Goal: Task Accomplishment & Management: Complete application form

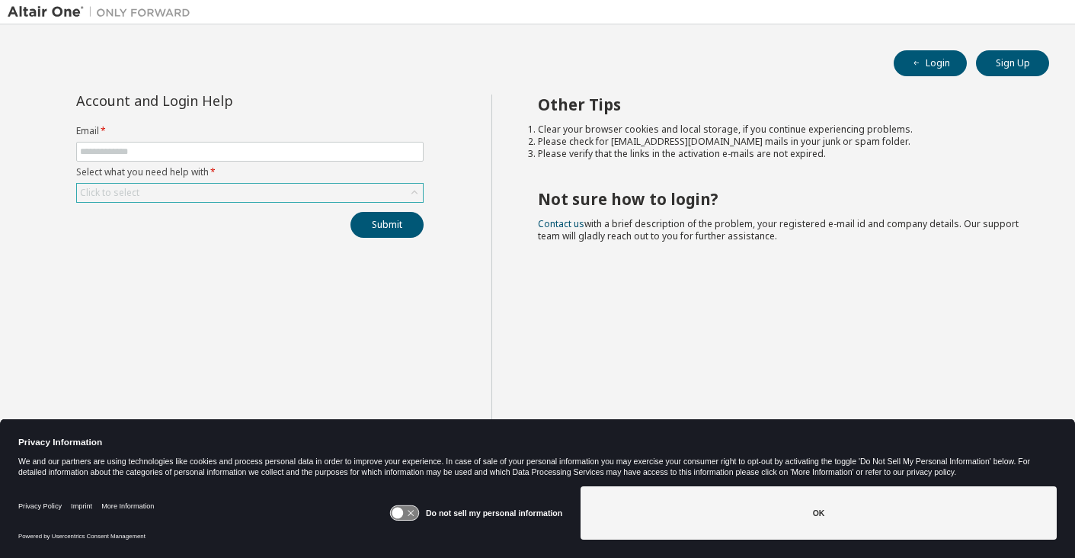
click at [254, 198] on div "Click to select" at bounding box center [250, 193] width 346 height 18
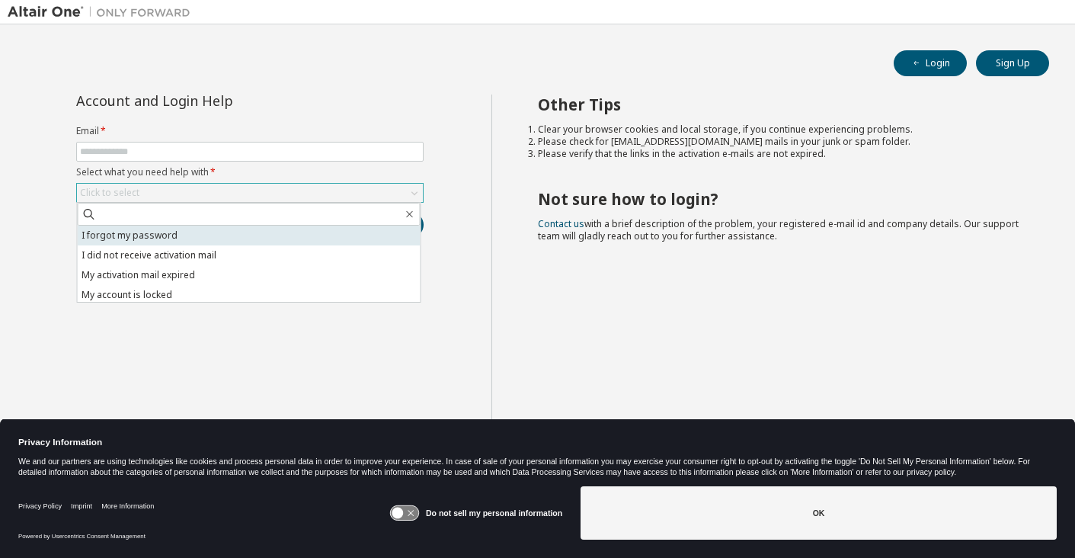
click at [238, 233] on li "I forgot my password" at bounding box center [249, 235] width 343 height 20
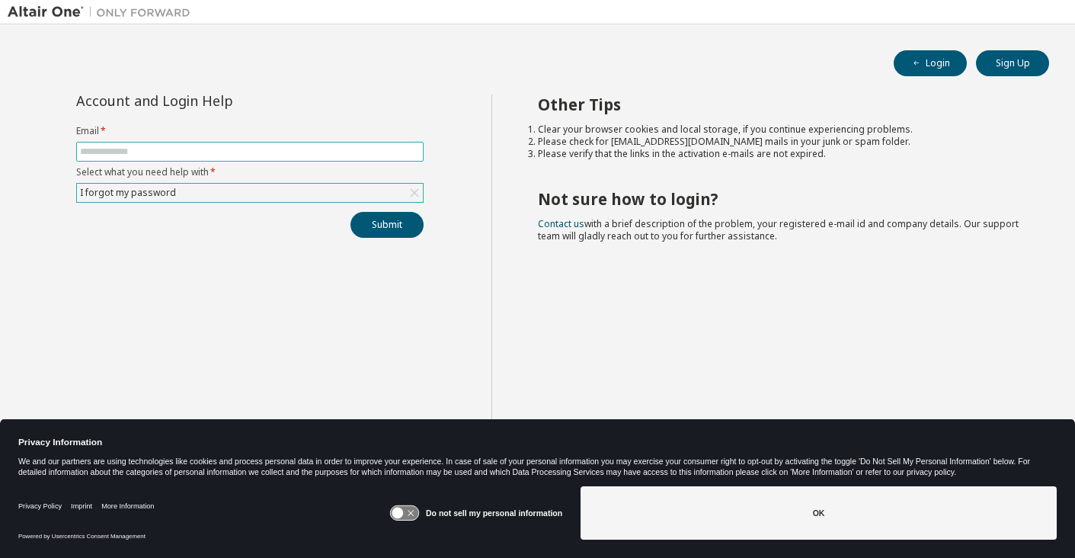
click at [224, 156] on input "text" at bounding box center [250, 151] width 340 height 12
type input "**********"
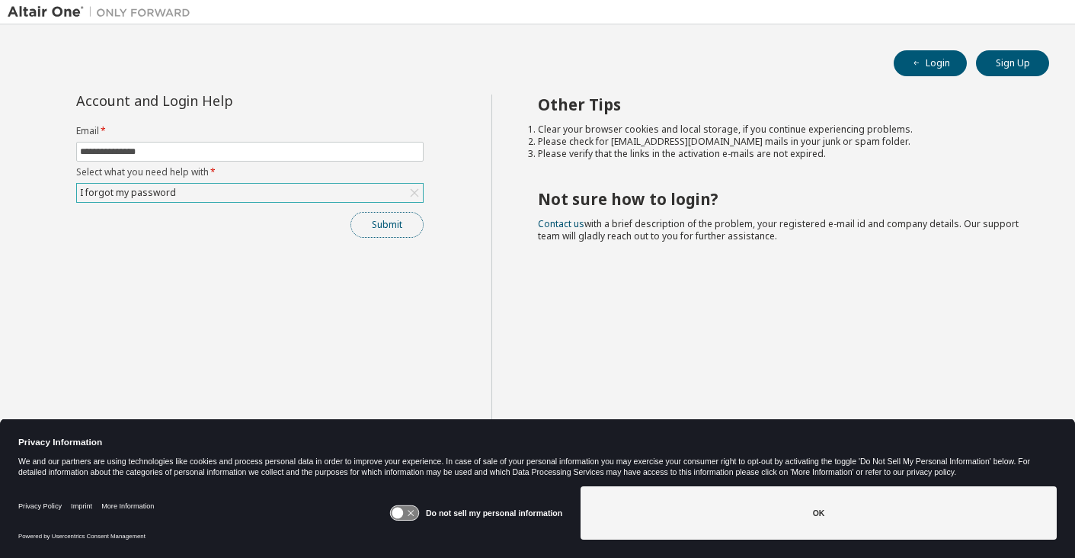
click at [401, 225] on button "Submit" at bounding box center [386, 225] width 73 height 26
click at [395, 226] on button "Submit" at bounding box center [386, 225] width 73 height 26
click at [398, 214] on button "Submit" at bounding box center [386, 225] width 73 height 26
click at [269, 171] on label "Select what you need help with *" at bounding box center [249, 172] width 347 height 12
click at [414, 193] on icon at bounding box center [414, 193] width 8 height 8
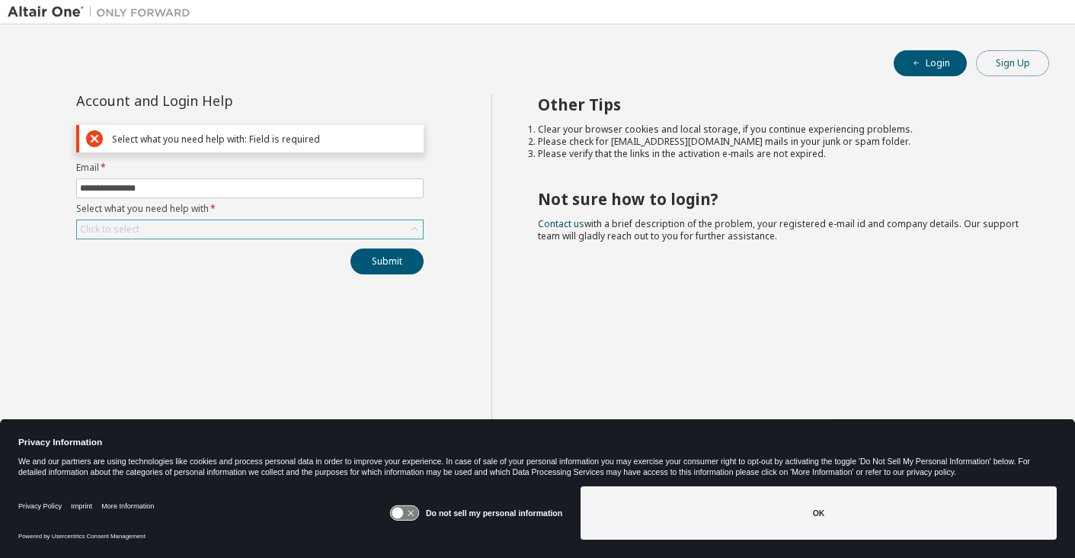
click at [1009, 55] on button "Sign Up" at bounding box center [1012, 63] width 73 height 26
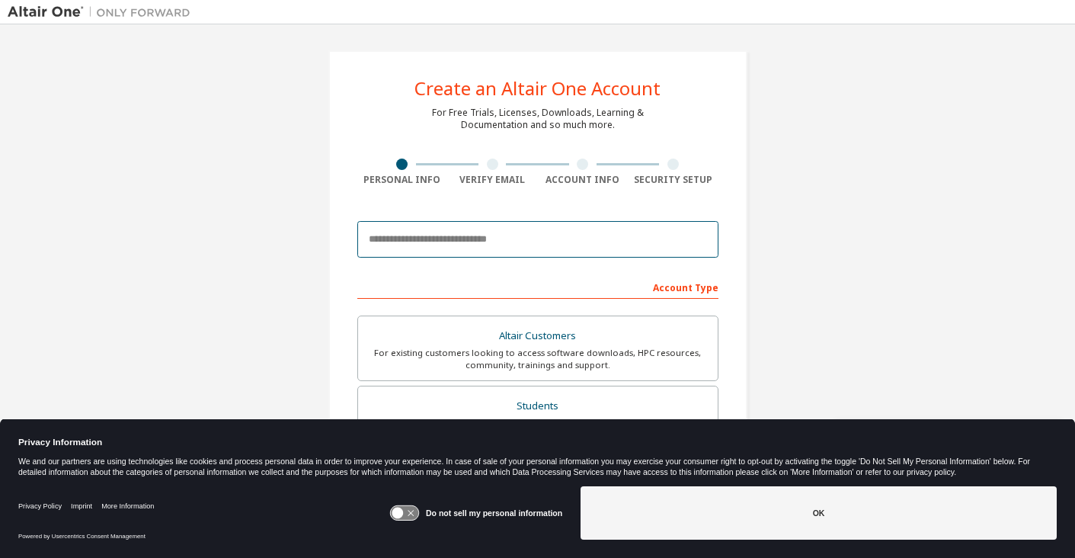
click at [527, 232] on input "email" at bounding box center [537, 239] width 361 height 37
type input "**********"
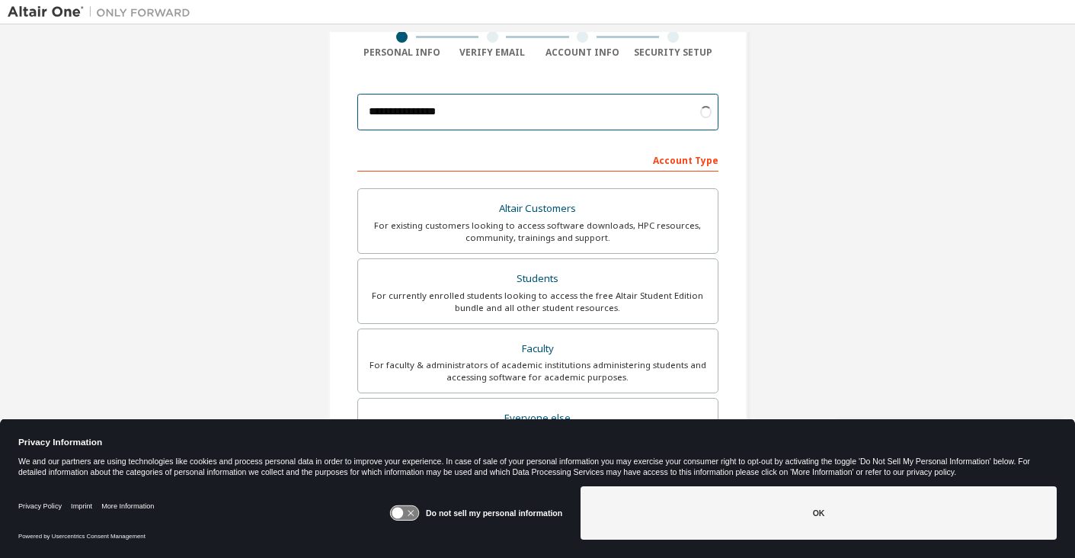
scroll to position [134, 0]
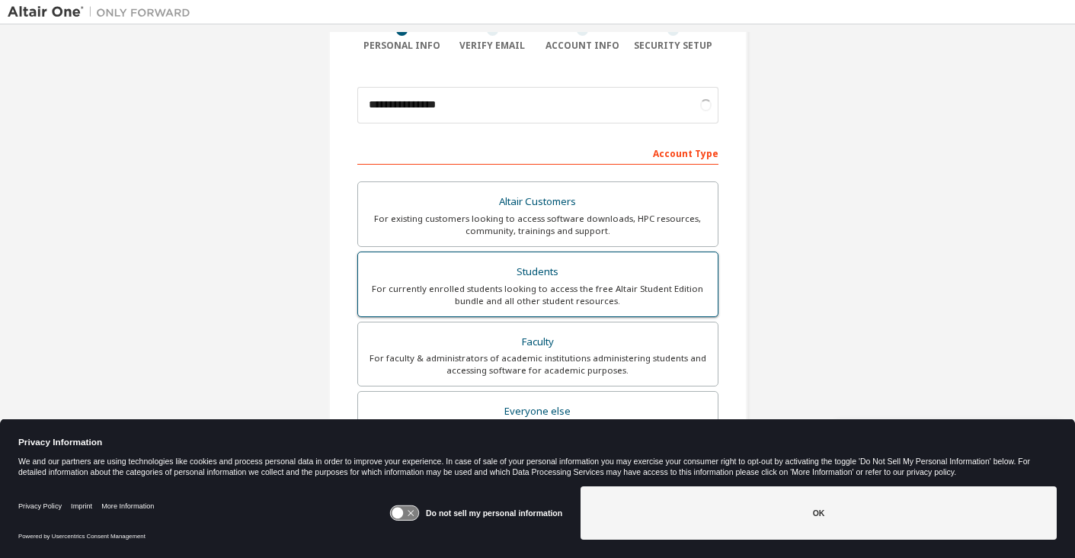
click at [497, 289] on div "For currently enrolled students looking to access the free Altair Student Editi…" at bounding box center [537, 295] width 341 height 24
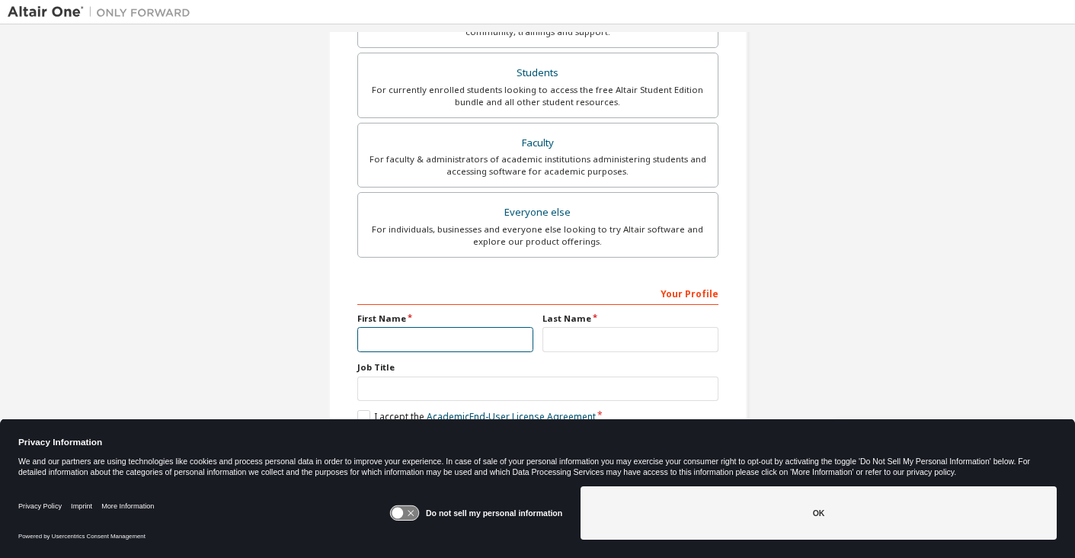
scroll to position [333, 0]
click at [433, 331] on input "text" at bounding box center [445, 339] width 176 height 25
type input "*******"
click at [567, 336] on input "text" at bounding box center [630, 339] width 176 height 25
type input "******"
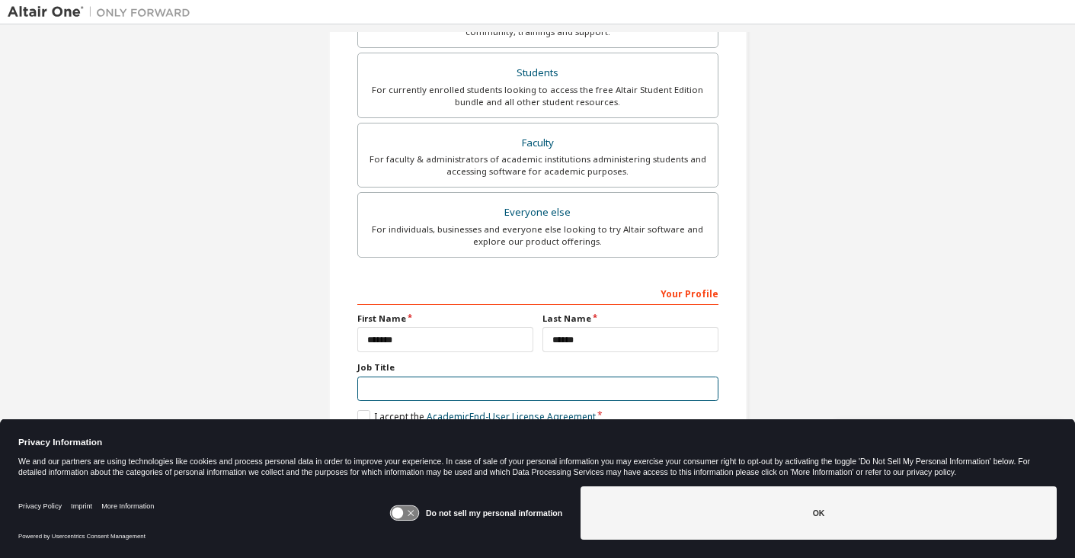
click at [432, 380] on input "text" at bounding box center [537, 388] width 361 height 25
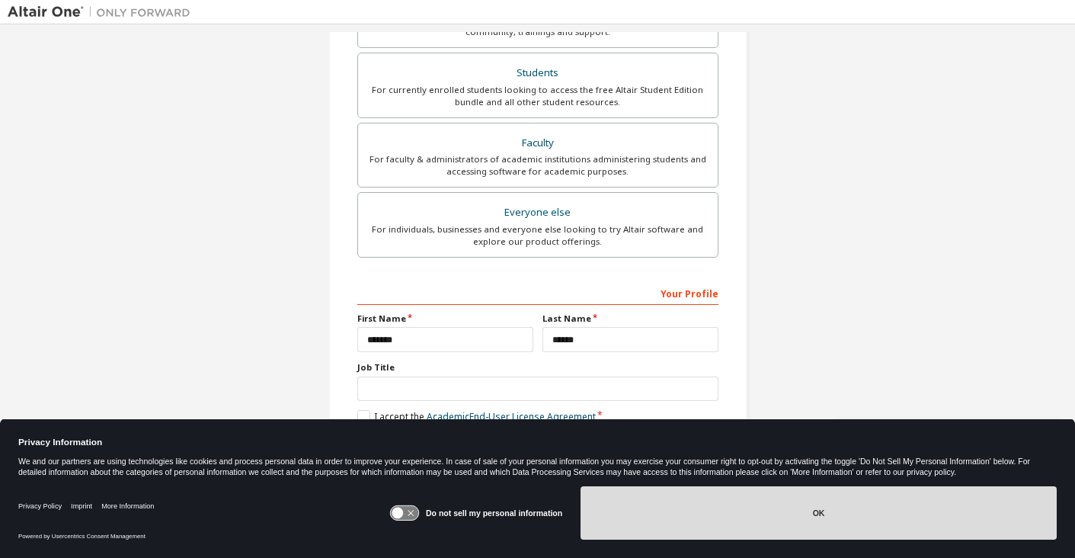
click at [659, 487] on button "OK" at bounding box center [818, 512] width 476 height 53
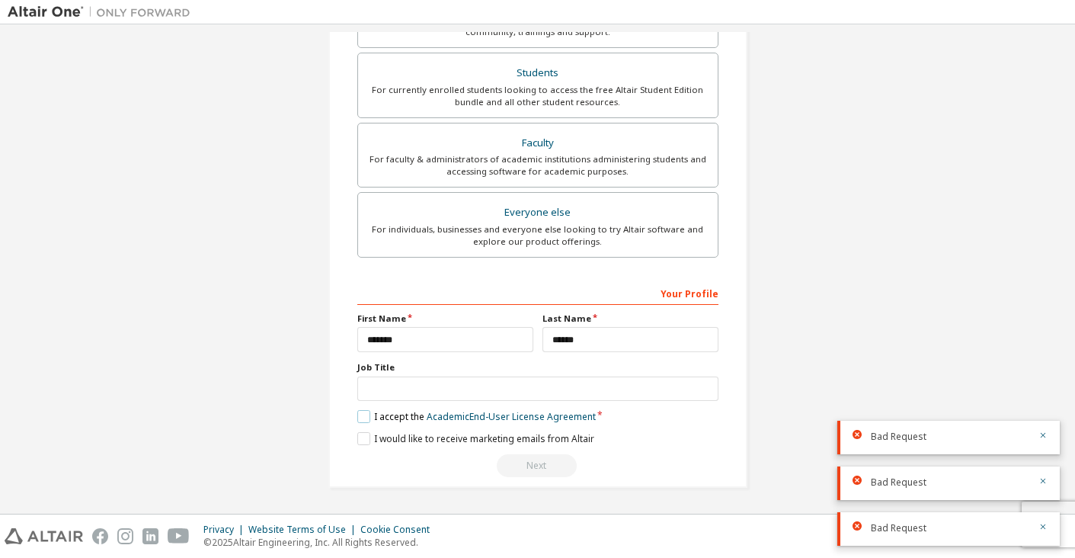
click at [360, 411] on label "I accept the Academic End-User License Agreement" at bounding box center [476, 416] width 238 height 13
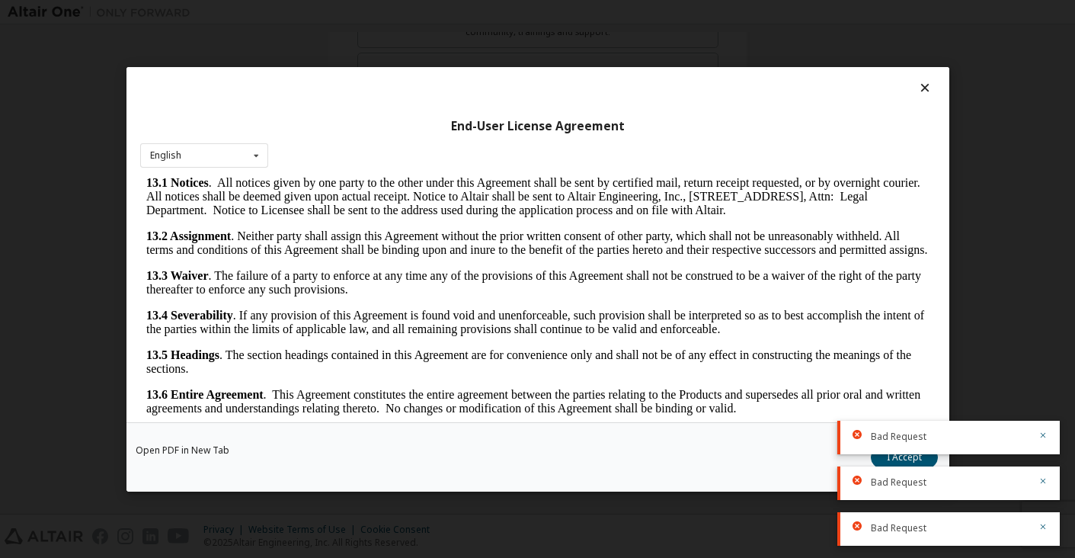
scroll to position [24, 0]
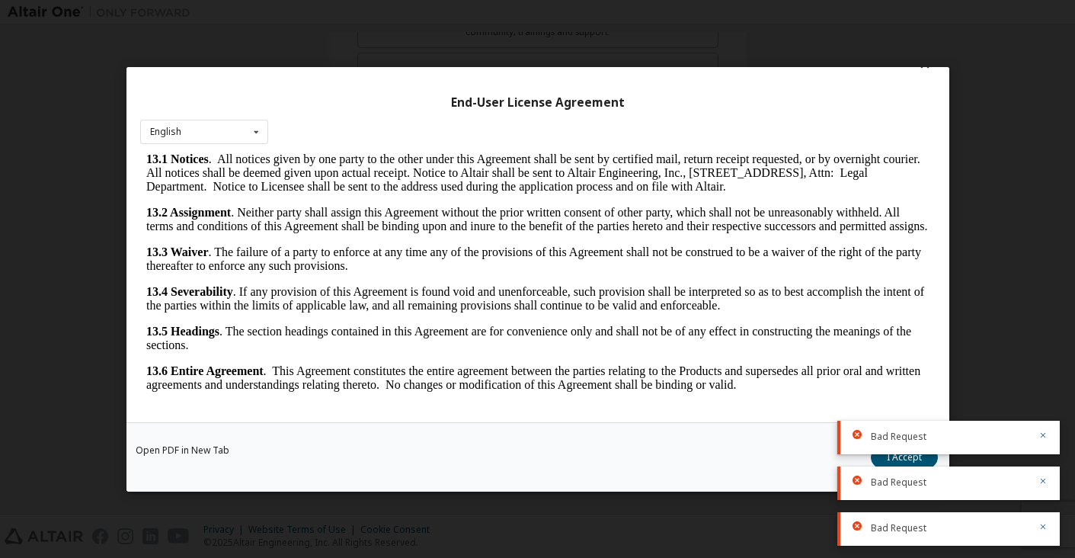
click at [1049, 436] on div "Bad Request" at bounding box center [948, 437] width 222 height 34
click at [1038, 433] on icon "button" at bounding box center [1042, 434] width 9 height 9
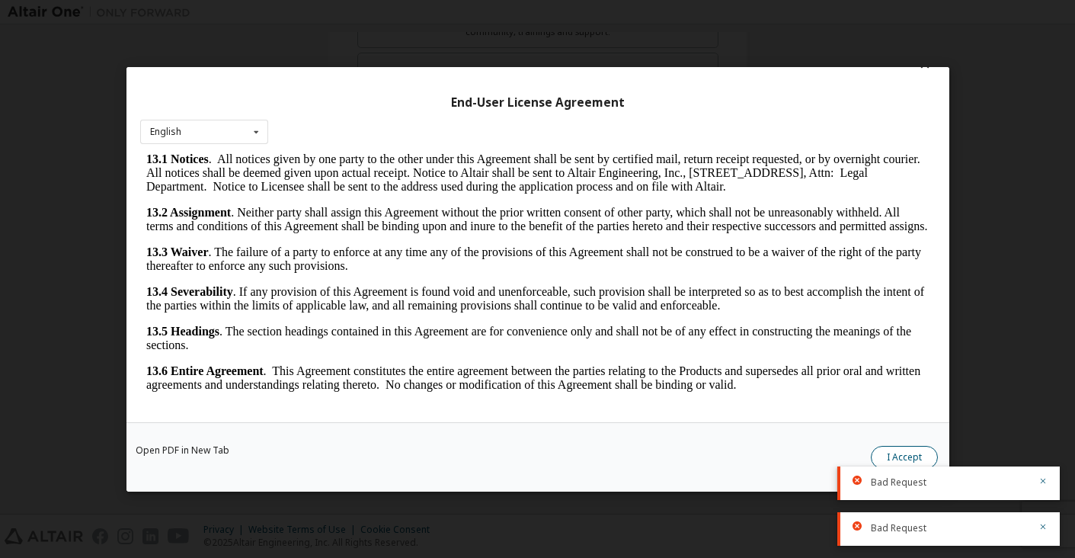
click at [915, 448] on button "I Accept" at bounding box center [904, 456] width 67 height 23
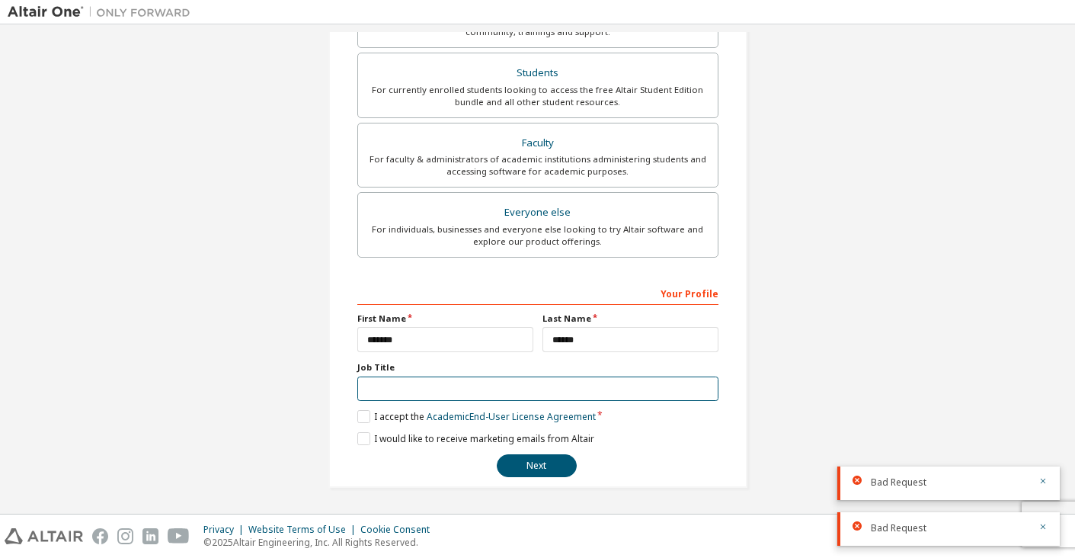
click at [420, 385] on input "text" at bounding box center [537, 388] width 361 height 25
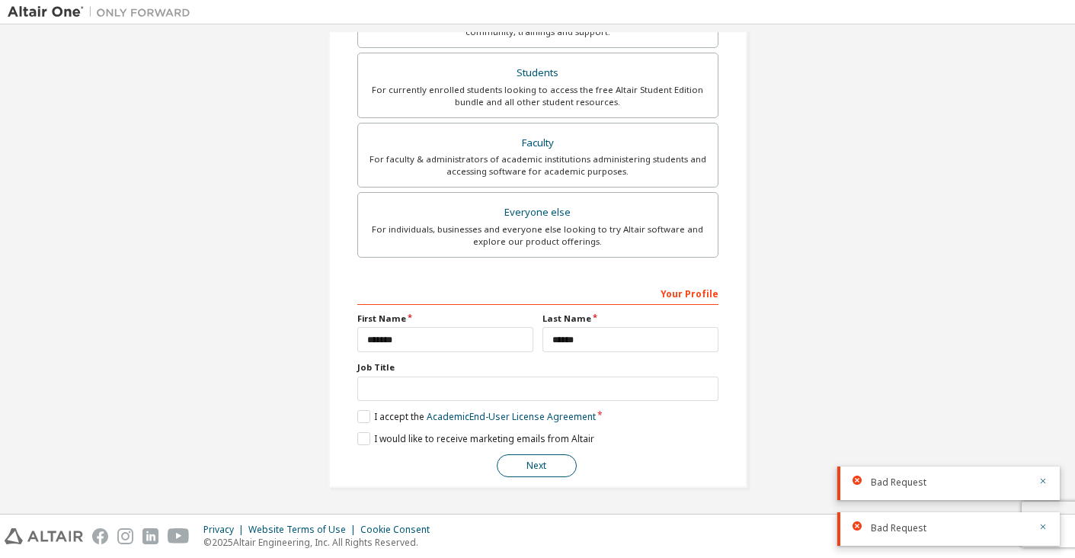
click at [535, 471] on button "Next" at bounding box center [537, 465] width 80 height 23
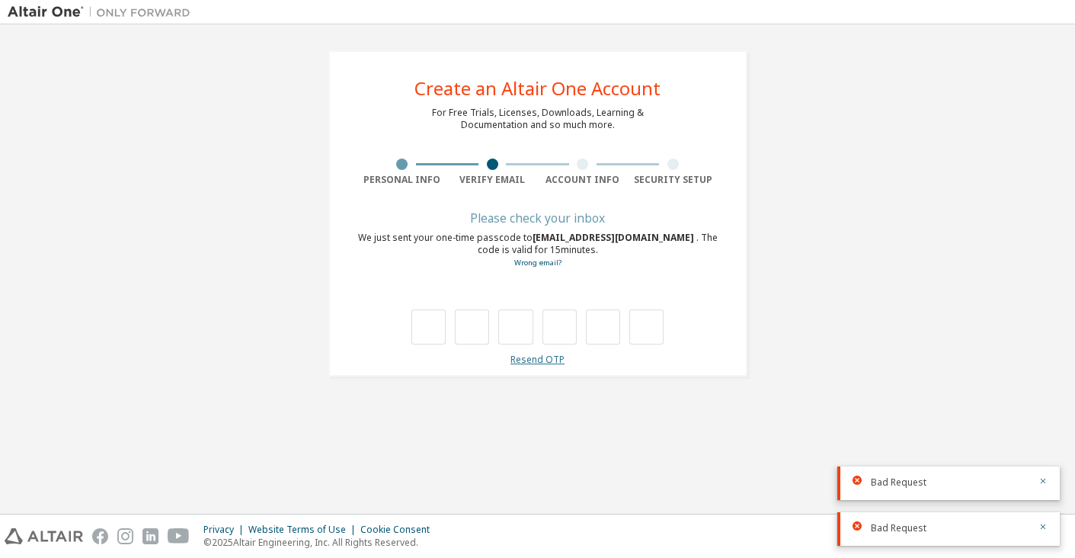
click at [534, 359] on link "Resend OTP" at bounding box center [537, 359] width 54 height 13
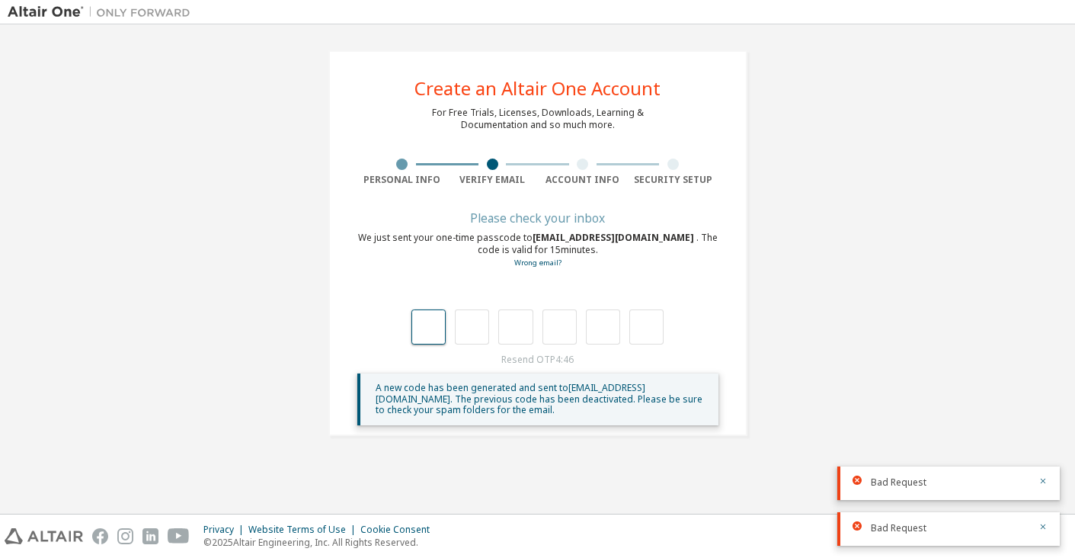
click at [423, 328] on input "text" at bounding box center [428, 326] width 34 height 35
type input "*"
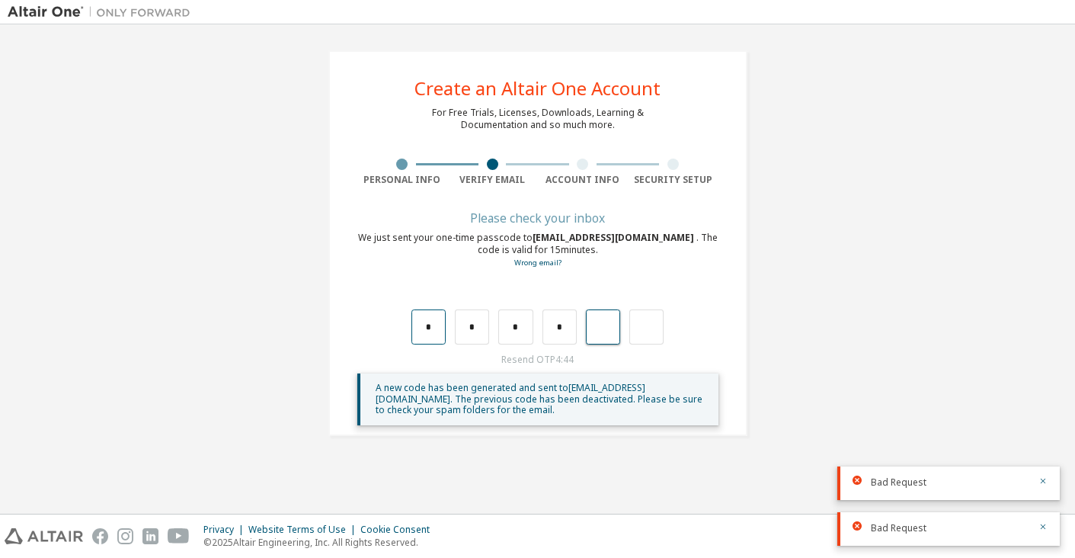
type input "*"
